Goal: Transaction & Acquisition: Purchase product/service

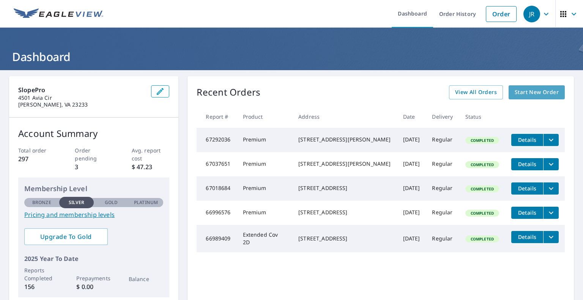
click at [508, 93] on link "Start New Order" at bounding box center [536, 92] width 56 height 14
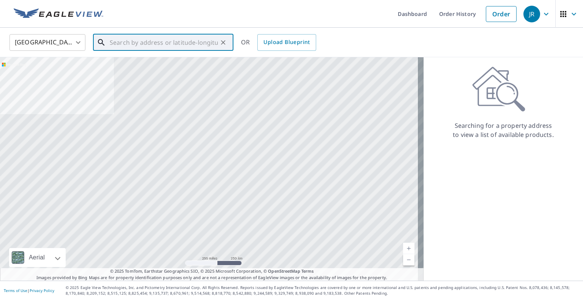
click at [148, 41] on input "text" at bounding box center [164, 42] width 108 height 21
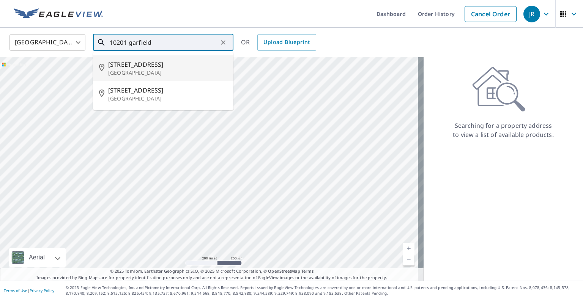
click at [133, 65] on span "[STREET_ADDRESS]" at bounding box center [167, 64] width 119 height 9
type input "[STREET_ADDRESS]"
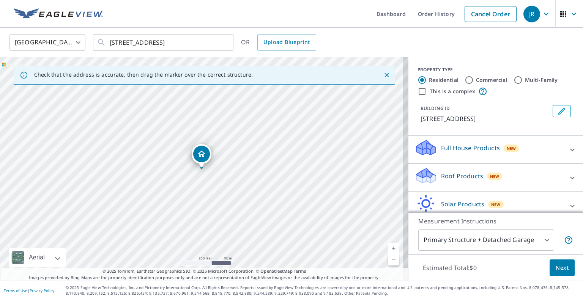
click at [487, 180] on div "New" at bounding box center [495, 176] width 16 height 9
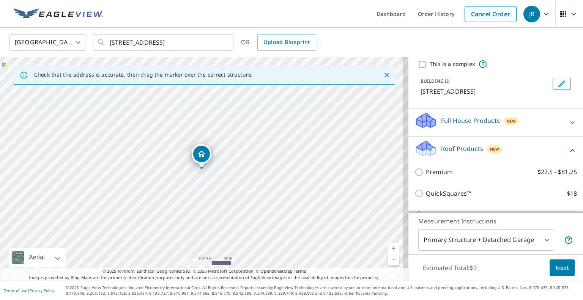
scroll to position [76, 0]
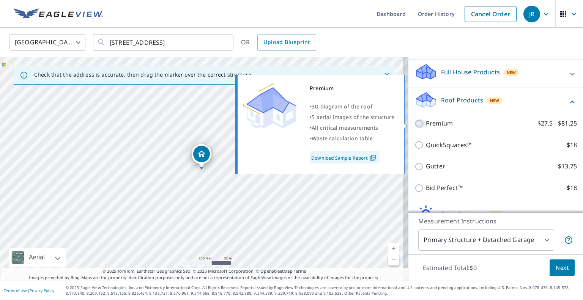
click at [414, 126] on input "Premium $27.5 - $81.25" at bounding box center [419, 123] width 11 height 9
checkbox input "true"
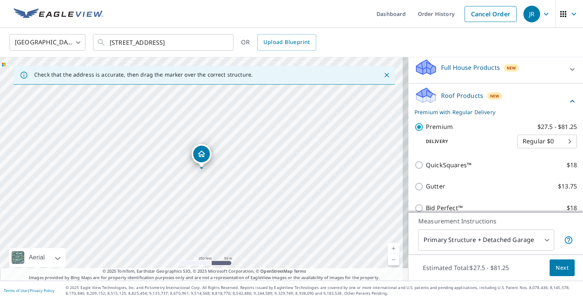
scroll to position [145, 0]
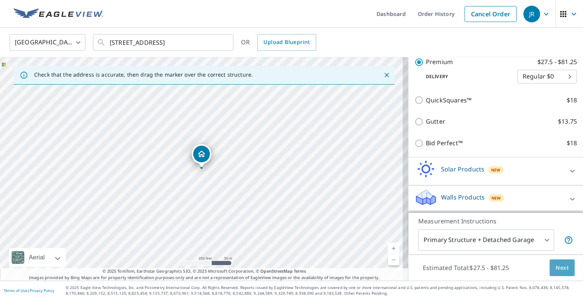
click at [556, 266] on span "Next" at bounding box center [562, 267] width 13 height 9
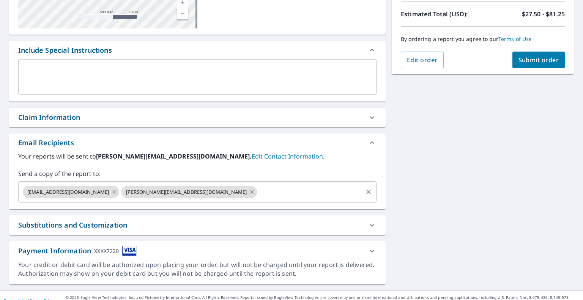
scroll to position [177, 0]
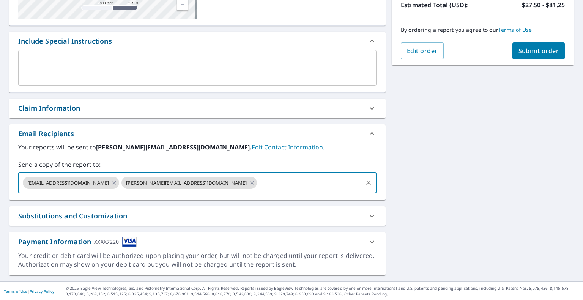
click at [258, 188] on input "text" at bounding box center [310, 183] width 104 height 14
type input "[EMAIL_ADDRESS][DOMAIN_NAME]"
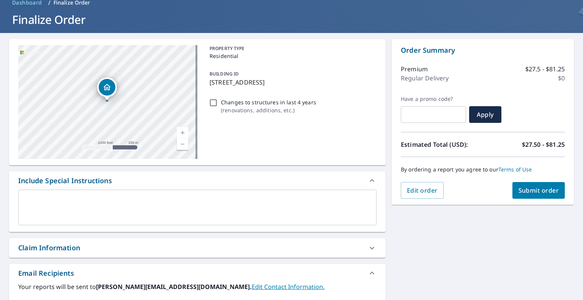
scroll to position [25, 0]
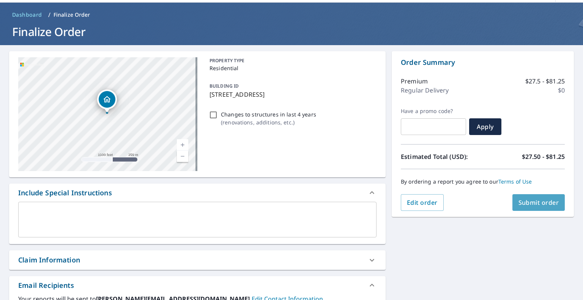
click at [522, 201] on span "Submit order" at bounding box center [538, 202] width 41 height 8
